Goal: Information Seeking & Learning: Find specific fact

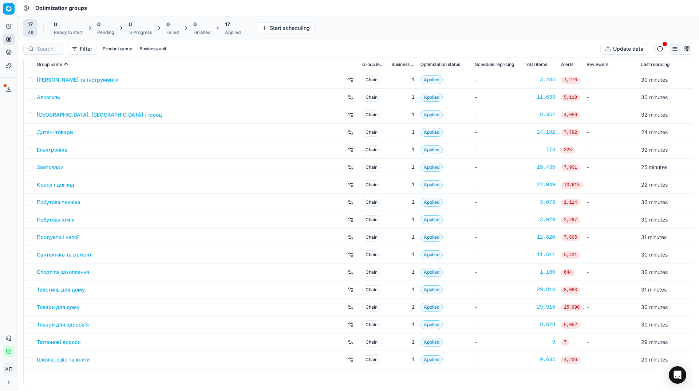
click at [351, 16] on div "17 All 0 Ready to start 0 Pending 0 In Progress 0 Failed 0 Finished 17 Applied …" at bounding box center [357, 28] width 681 height 24
click at [44, 60] on link "Pricing campaigns" at bounding box center [70, 64] width 85 height 10
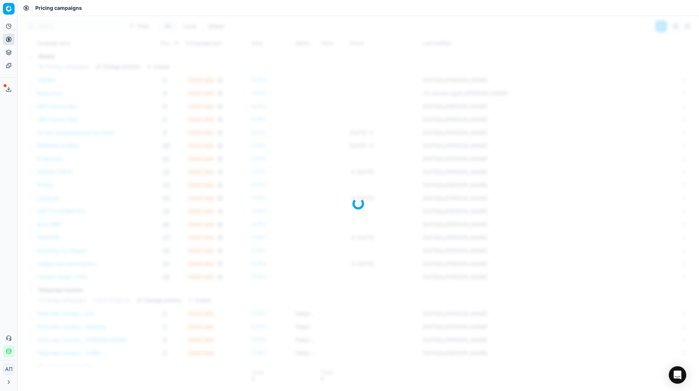
click at [2, 153] on div "Analytics Pricing Product portfolio Templates Export service 38 Contact support…" at bounding box center [8, 188] width 17 height 342
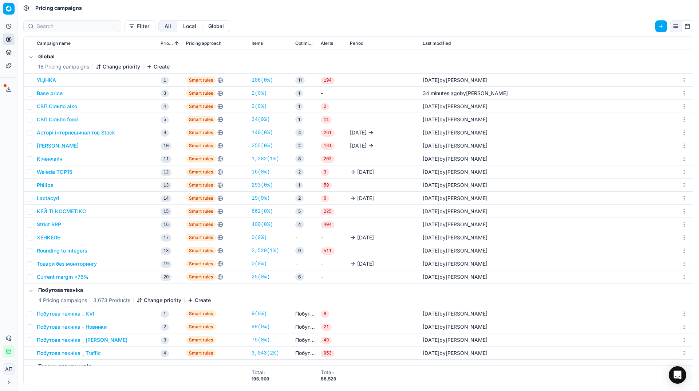
click at [260, 278] on link "25 ( 0% )" at bounding box center [261, 276] width 18 height 7
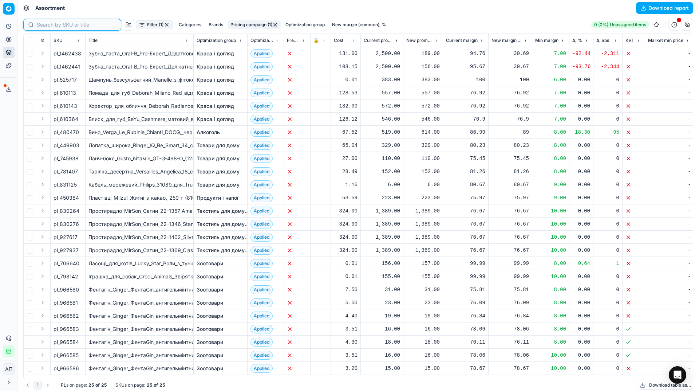
click at [42, 25] on input at bounding box center [77, 24] width 80 height 7
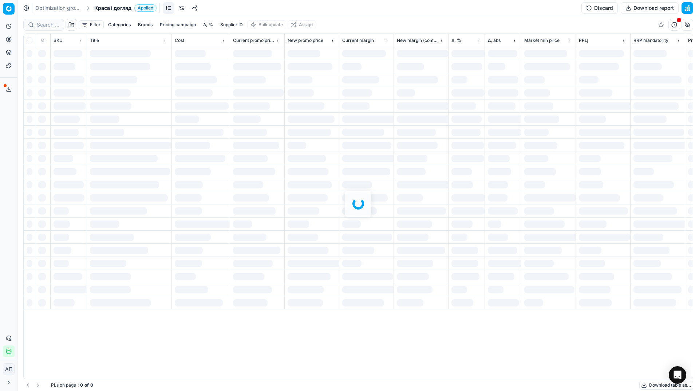
click at [48, 29] on div "Filter Categories Brands Pricing campaign Δ, % Supplier ID Bulk update Assign S…" at bounding box center [357, 203] width 681 height 375
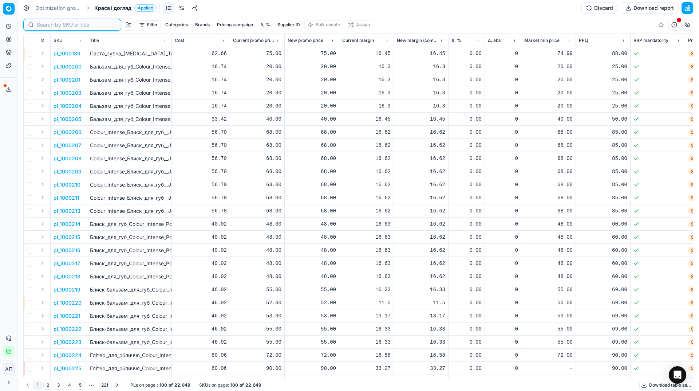
click at [45, 27] on input at bounding box center [77, 24] width 80 height 7
paste input "206792"
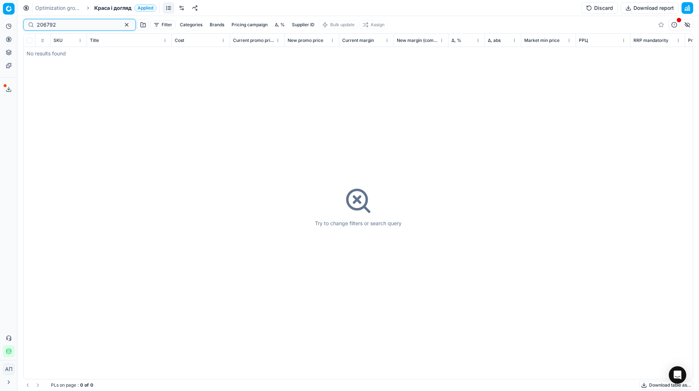
type input "206792"
click at [48, 6] on link "Optimization groups" at bounding box center [58, 7] width 47 height 7
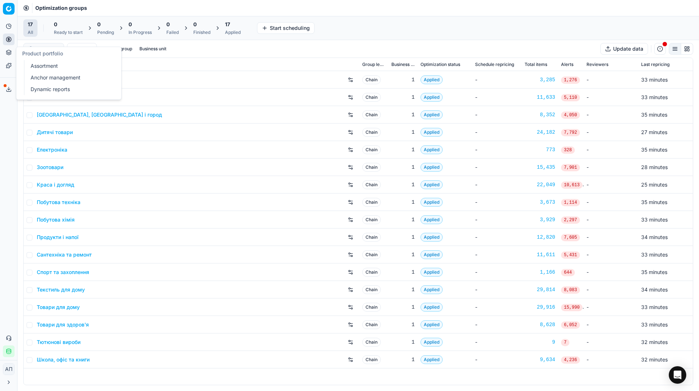
click at [26, 66] on ul "Assortment Anchor management Dynamic reports" at bounding box center [70, 77] width 92 height 35
click at [42, 66] on link "Assortment" at bounding box center [70, 66] width 85 height 10
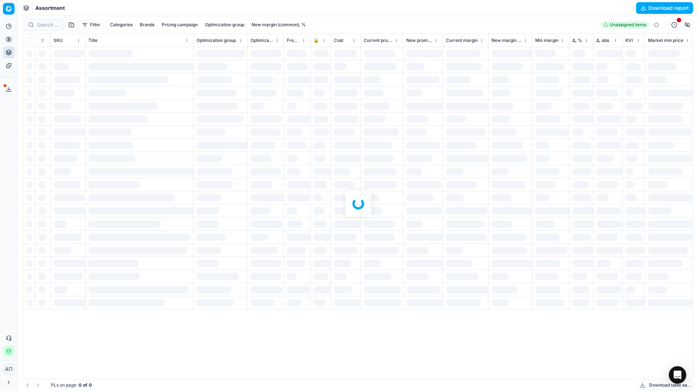
click at [0, 119] on div "Analytics Pricing Product portfolio Templates Export service 38 Contact support…" at bounding box center [8, 188] width 17 height 342
click at [50, 22] on div at bounding box center [357, 203] width 681 height 375
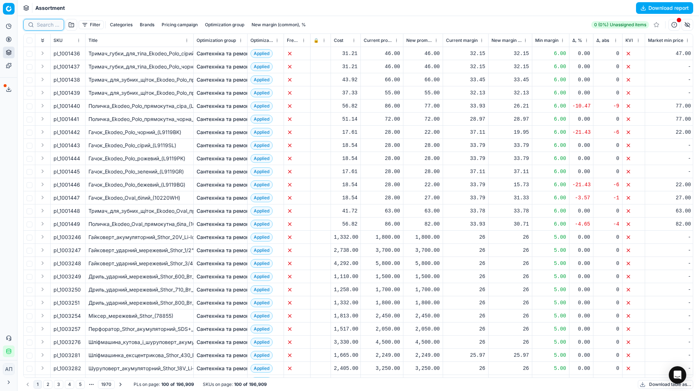
click at [51, 26] on input at bounding box center [48, 24] width 23 height 7
paste input "206792"
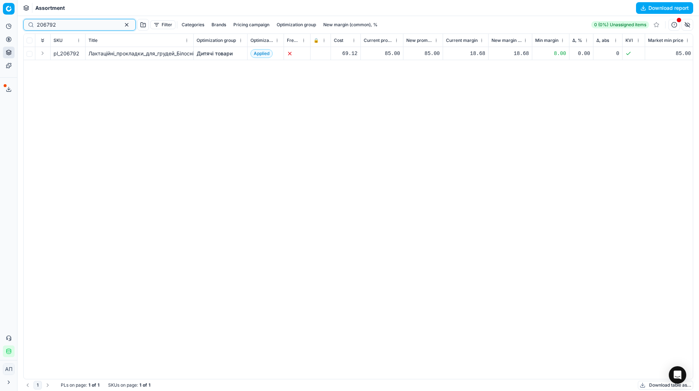
type input "206792"
click at [208, 58] on td "Дитячі товари" at bounding box center [221, 53] width 54 height 13
click at [214, 54] on link "Дитячі товари" at bounding box center [215, 53] width 36 height 7
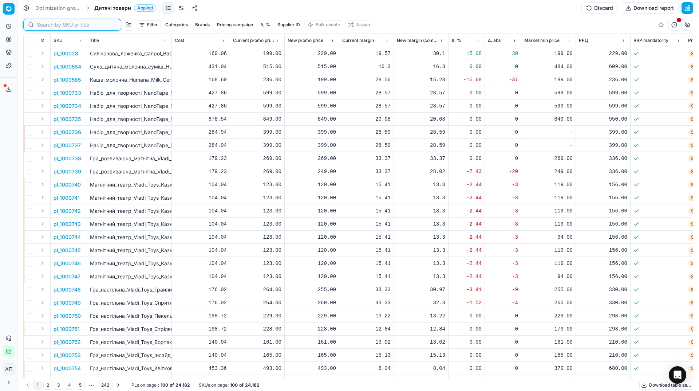
click at [50, 26] on input at bounding box center [77, 24] width 80 height 7
paste input "206792"
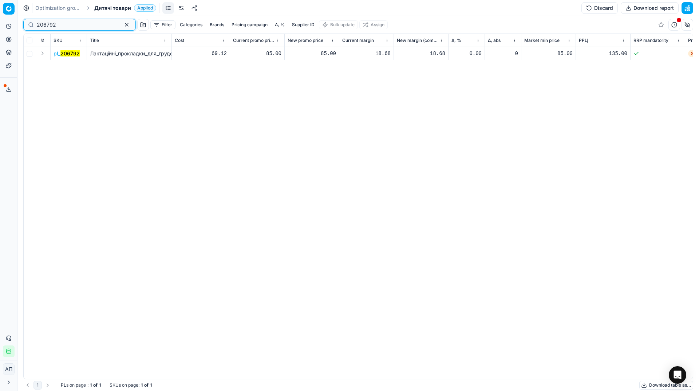
type input "206792"
click at [71, 54] on mark "206792" at bounding box center [69, 53] width 19 height 6
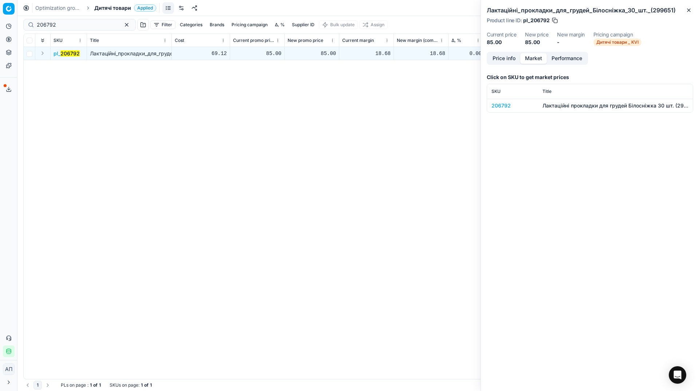
click at [537, 62] on button "Market" at bounding box center [533, 58] width 27 height 11
click at [501, 108] on div "206792" at bounding box center [512, 105] width 42 height 7
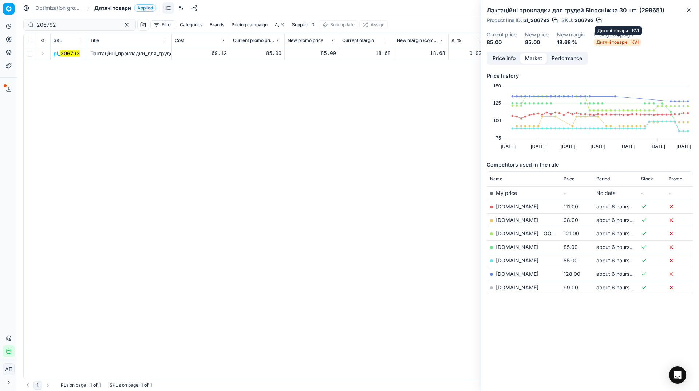
drag, startPoint x: 612, startPoint y: 43, endPoint x: 631, endPoint y: 39, distance: 19.4
click at [631, 39] on span "Дитячі товари _ KVI" at bounding box center [617, 42] width 48 height 7
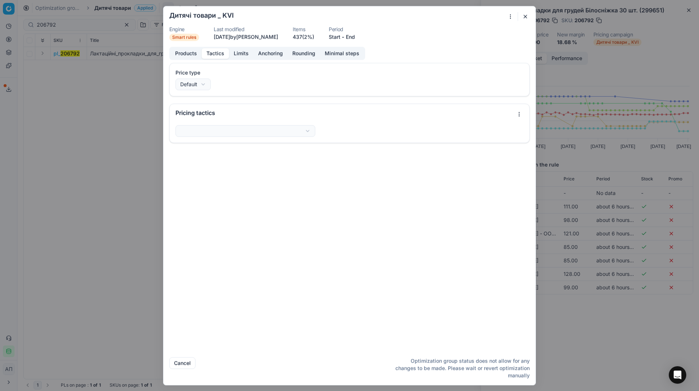
click at [215, 48] on button "Tactics" at bounding box center [215, 53] width 27 height 11
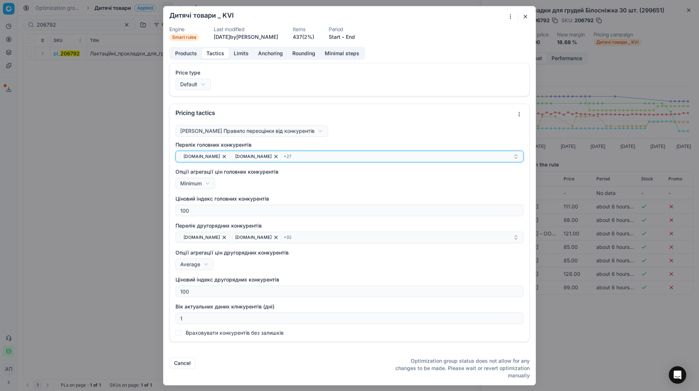
click at [312, 159] on div "[DOMAIN_NAME] [DOMAIN_NAME] + 27" at bounding box center [346, 156] width 333 height 9
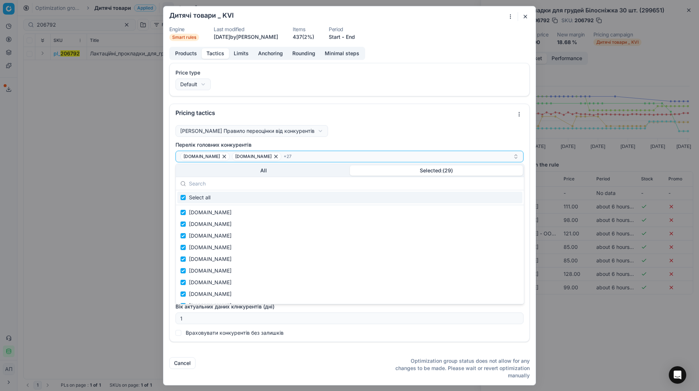
click at [419, 174] on button "Selected: ( 29 )" at bounding box center [436, 170] width 173 height 10
click at [278, 170] on button "All" at bounding box center [263, 170] width 173 height 10
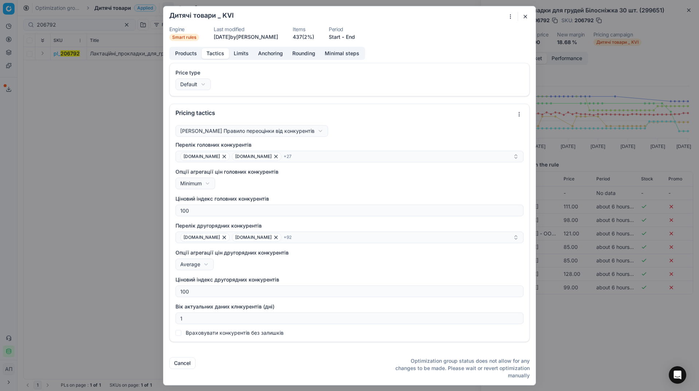
click at [467, 119] on div "Pricing tactics" at bounding box center [350, 113] width 360 height 18
click at [525, 16] on button "button" at bounding box center [525, 16] width 9 height 9
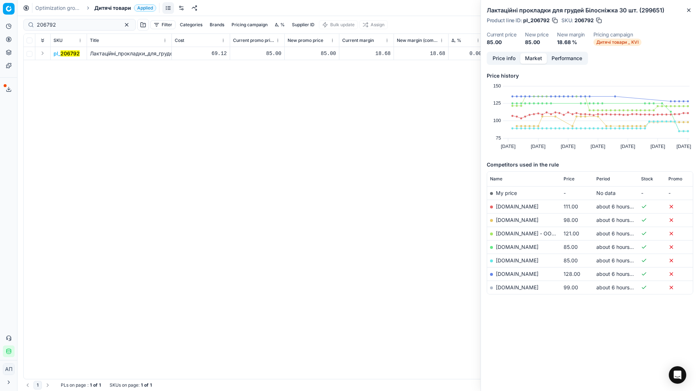
click at [174, 141] on div "pl_ 206792 Лактаційні_прокладки_для_грудей_Білосніжка_30_шт._(299651) 69.12 85.…" at bounding box center [358, 213] width 669 height 332
click at [415, 231] on div "pl_ 206792 Лактаційні_прокладки_для_грудей_Білосніжка_30_шт._(299651) 69.12 85.…" at bounding box center [358, 213] width 669 height 332
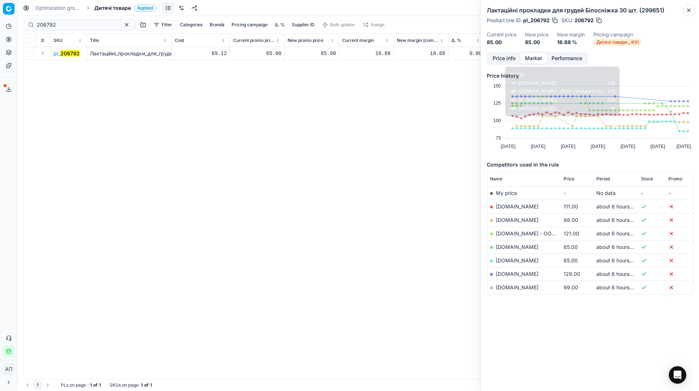
click at [690, 11] on icon "button" at bounding box center [689, 10] width 6 height 6
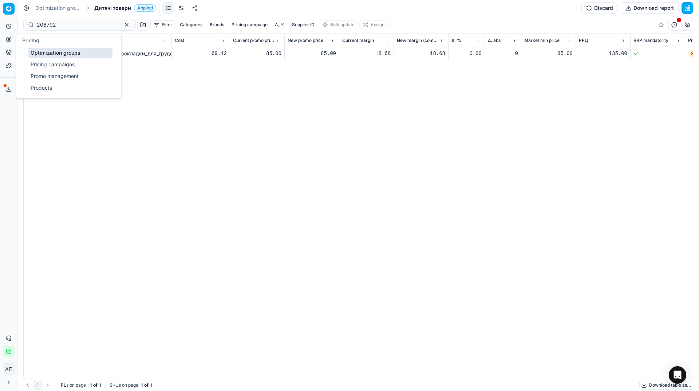
click at [39, 64] on link "Pricing campaigns" at bounding box center [70, 64] width 85 height 10
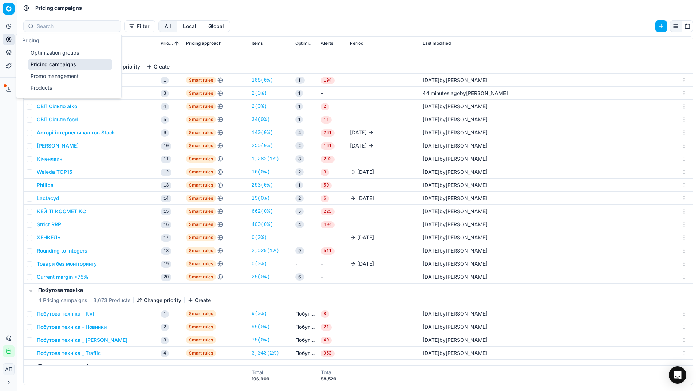
click at [0, 210] on div "Analytics Pricing Product portfolio Templates Export service 38 Contact support…" at bounding box center [8, 188] width 17 height 342
click at [263, 278] on link "25 ( 0% )" at bounding box center [261, 276] width 18 height 7
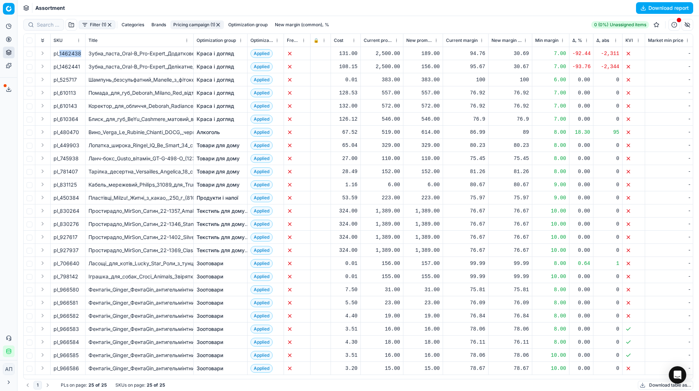
drag, startPoint x: 60, startPoint y: 52, endPoint x: 80, endPoint y: 54, distance: 20.5
click at [80, 54] on div "pl_1462438" at bounding box center [68, 53] width 29 height 7
copy div "1462438"
click at [9, 144] on div "Analytics Pricing Product portfolio Templates Export service 38 Contact support…" at bounding box center [8, 188] width 17 height 342
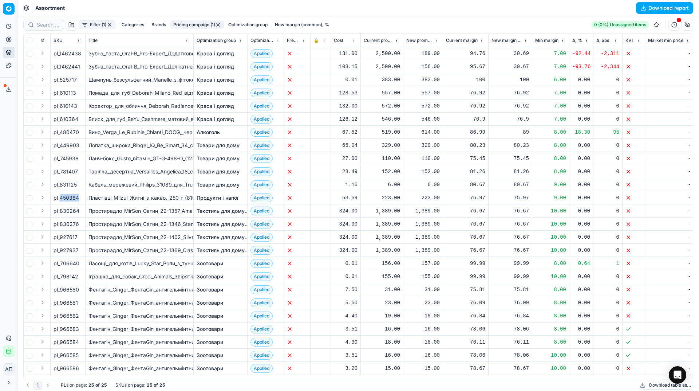
drag, startPoint x: 60, startPoint y: 195, endPoint x: 88, endPoint y: 195, distance: 27.3
copy div "450384"
drag, startPoint x: 60, startPoint y: 208, endPoint x: 81, endPoint y: 211, distance: 21.0
click at [81, 211] on div "pl_830264" at bounding box center [68, 210] width 29 height 7
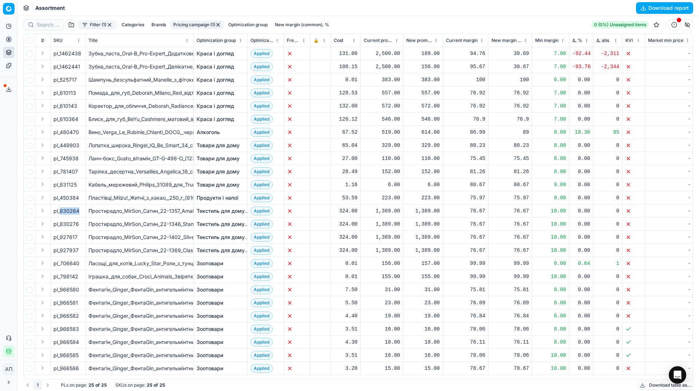
copy div "830264"
